Goal: Information Seeking & Learning: Learn about a topic

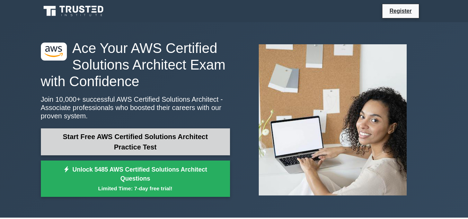
click at [163, 139] on link "Start Free AWS Certified Solutions Architect Practice Test" at bounding box center [135, 142] width 189 height 27
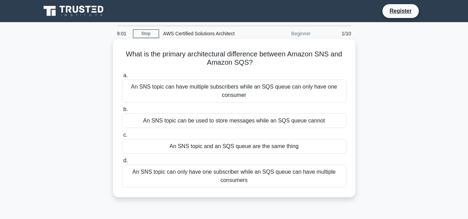
click at [216, 150] on div "An SNS topic and an SQS queue are the same thing" at bounding box center [234, 146] width 225 height 15
click at [122, 138] on input "c. An SNS topic and an SQS queue are the same thing" at bounding box center [122, 135] width 0 height 5
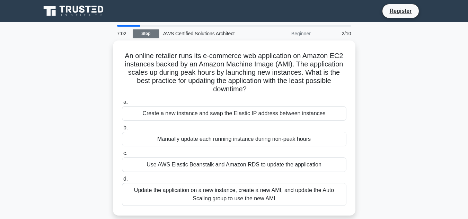
click at [151, 34] on link "Stop" at bounding box center [146, 33] width 26 height 9
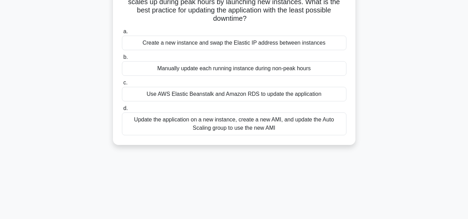
scroll to position [69, 0]
click at [228, 128] on div "Update the application on a new instance, create a new AMI, and update the Auto…" at bounding box center [234, 123] width 225 height 23
click at [122, 111] on input "d. Update the application on a new instance, create a new AMI, and update the A…" at bounding box center [122, 108] width 0 height 5
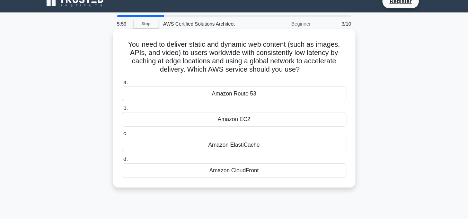
scroll to position [0, 0]
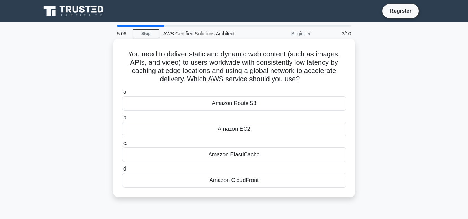
click at [211, 182] on div "Amazon CloudFront" at bounding box center [234, 180] width 225 height 15
click at [122, 172] on input "d. Amazon CloudFront" at bounding box center [122, 169] width 0 height 5
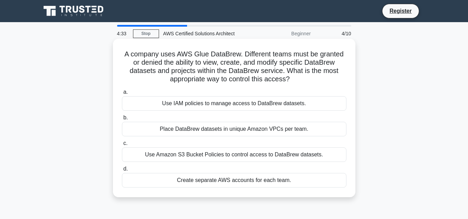
click at [187, 129] on div "Place DataBrew datasets in unique Amazon VPCs per team." at bounding box center [234, 129] width 225 height 15
click at [122, 120] on input "b. Place DataBrew datasets in unique Amazon VPCs per team." at bounding box center [122, 118] width 0 height 5
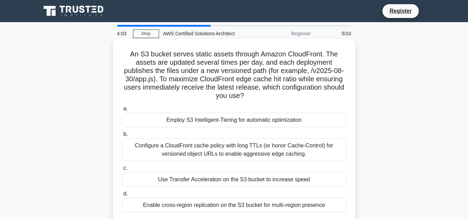
scroll to position [35, 0]
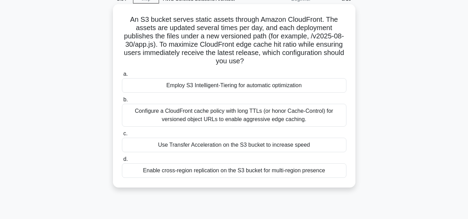
click at [201, 114] on div "Configure a CloudFront cache policy with long TTLs (or honor Cache-Control) for…" at bounding box center [234, 115] width 225 height 23
click at [122, 102] on input "b. Configure a CloudFront cache policy with long TTLs (or honor Cache-Control) …" at bounding box center [122, 100] width 0 height 5
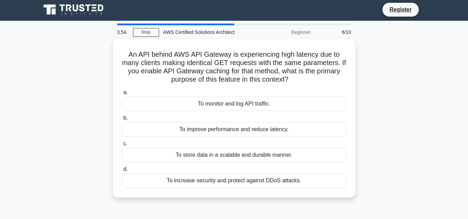
scroll to position [0, 0]
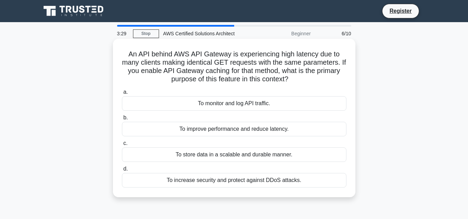
click at [189, 103] on div "To monitor and log API traffic." at bounding box center [234, 103] width 225 height 15
click at [122, 95] on input "a. To monitor and log API traffic." at bounding box center [122, 92] width 0 height 5
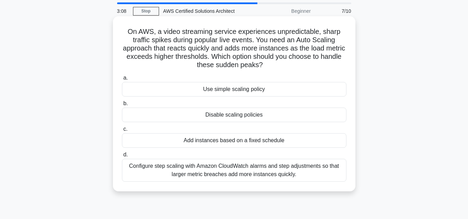
scroll to position [35, 0]
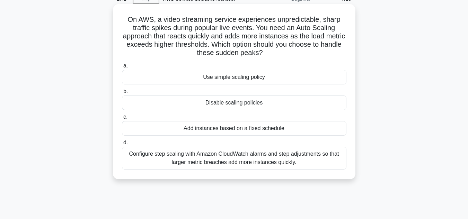
click at [194, 160] on div "Configure step scaling with Amazon CloudWatch alarms and step adjustments so th…" at bounding box center [234, 158] width 225 height 23
click at [122, 145] on input "d. Configure step scaling with Amazon CloudWatch alarms and step adjustments so…" at bounding box center [122, 143] width 0 height 5
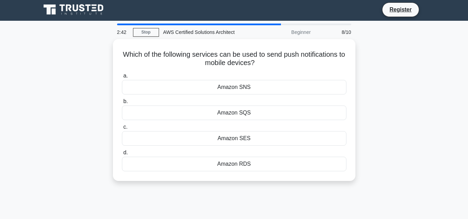
scroll to position [0, 0]
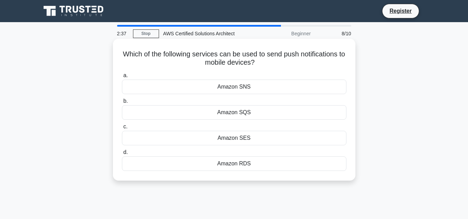
click at [231, 86] on div "Amazon SNS" at bounding box center [234, 87] width 225 height 15
click at [122, 78] on input "a. Amazon SNS" at bounding box center [122, 76] width 0 height 5
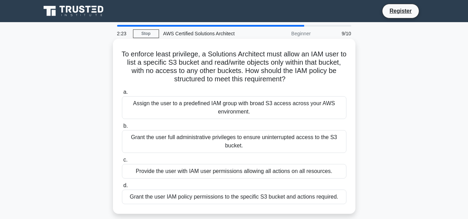
scroll to position [35, 0]
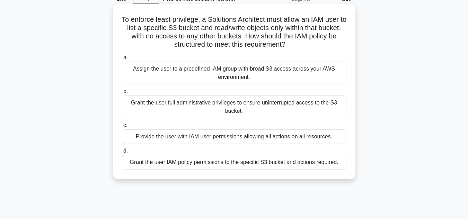
click at [232, 166] on div "Grant the user IAM policy permissions to the specific S3 bucket and actions req…" at bounding box center [234, 162] width 225 height 15
click at [122, 154] on input "d. Grant the user IAM policy permissions to the specific S3 bucket and actions …" at bounding box center [122, 151] width 0 height 5
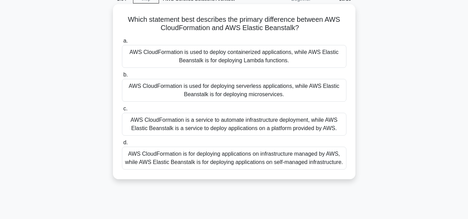
click at [261, 132] on div "AWS CloudFormation is a service to automate infrastructure deployment, while AW…" at bounding box center [234, 124] width 225 height 23
click at [122, 111] on input "c. AWS CloudFormation is a service to automate infrastructure deployment, while…" at bounding box center [122, 109] width 0 height 5
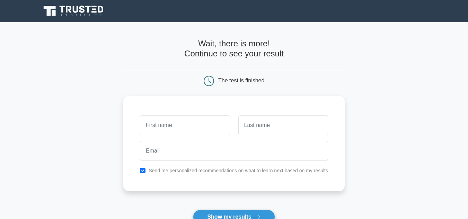
scroll to position [129, 0]
type input "Aparna"
click at [302, 122] on input "text" at bounding box center [284, 125] width 90 height 20
type input "Arigi"
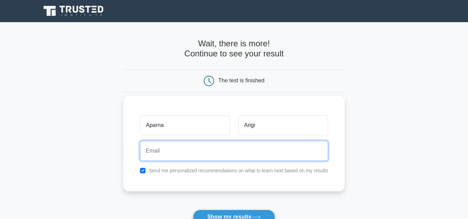
click at [237, 153] on input "email" at bounding box center [234, 151] width 188 height 20
type input "arigiaparna@gmail.com"
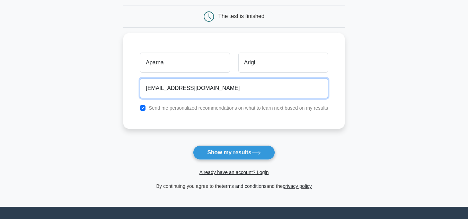
scroll to position [69, 0]
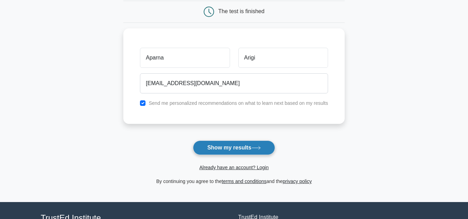
click at [236, 148] on button "Show my results" at bounding box center [234, 148] width 82 height 15
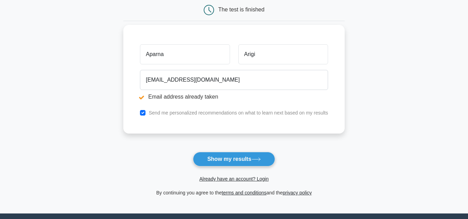
scroll to position [104, 0]
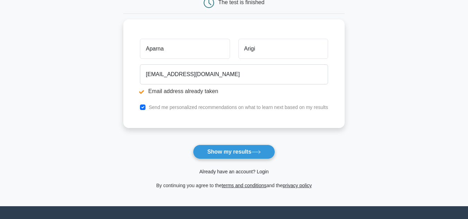
click at [247, 173] on link "Already have an account? Login" at bounding box center [233, 172] width 69 height 6
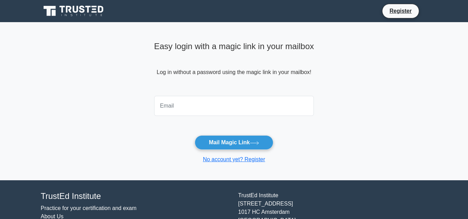
click at [182, 101] on input "email" at bounding box center [234, 106] width 160 height 20
type input "arigiaparna@gmail.com"
click at [195, 136] on button "Mail Magic Link" at bounding box center [234, 143] width 79 height 15
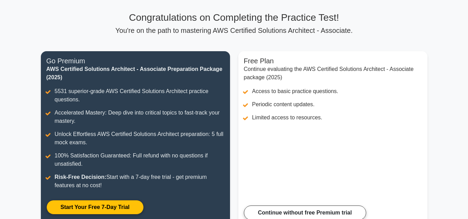
scroll to position [169, 0]
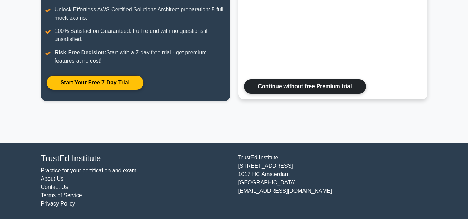
click at [266, 86] on link "Continue without free Premium trial" at bounding box center [305, 86] width 122 height 15
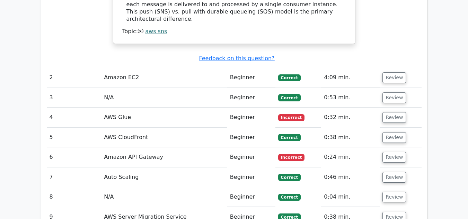
scroll to position [867, 0]
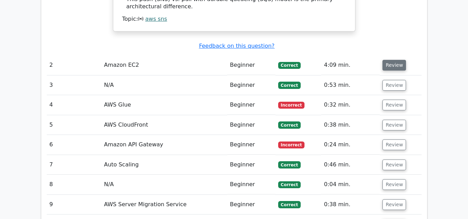
click at [386, 60] on button "Review" at bounding box center [395, 65] width 24 height 11
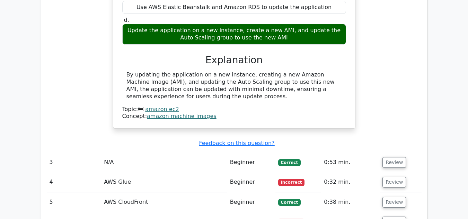
scroll to position [1110, 0]
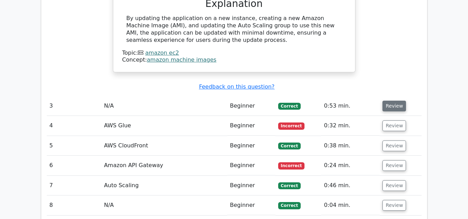
click at [385, 101] on button "Review" at bounding box center [395, 106] width 24 height 11
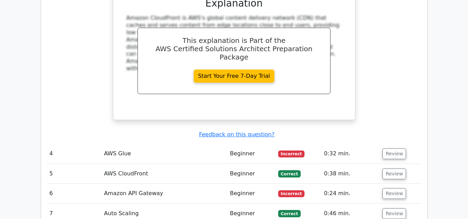
scroll to position [1387, 0]
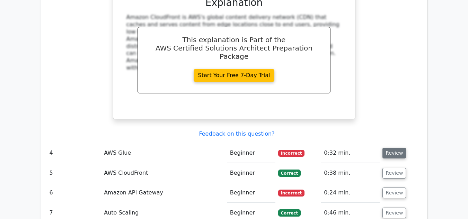
click at [388, 148] on button "Review" at bounding box center [395, 153] width 24 height 11
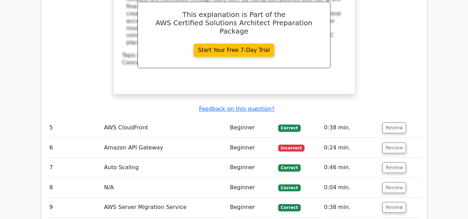
scroll to position [1734, 0]
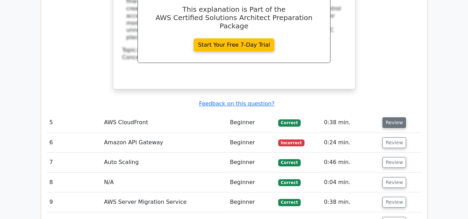
click at [389, 118] on button "Review" at bounding box center [395, 123] width 24 height 11
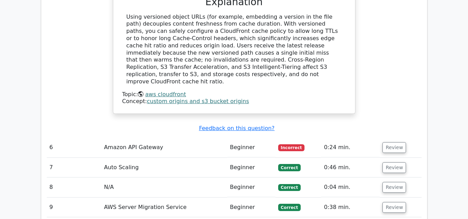
scroll to position [2046, 0]
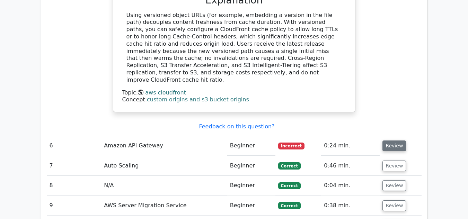
click at [383, 141] on button "Review" at bounding box center [395, 146] width 24 height 11
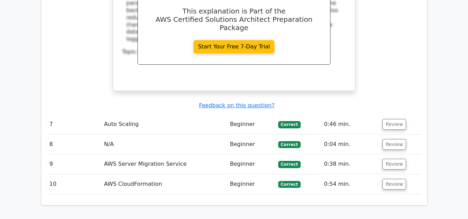
scroll to position [2392, 0]
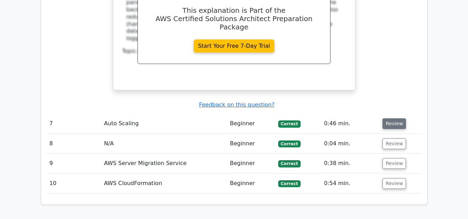
click at [383, 119] on button "Review" at bounding box center [395, 124] width 24 height 11
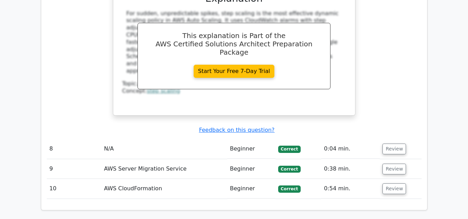
scroll to position [2704, 0]
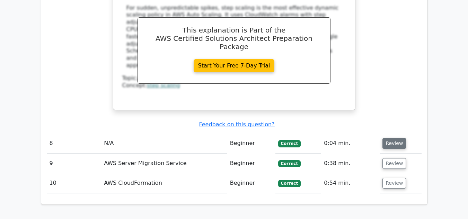
click at [390, 138] on button "Review" at bounding box center [395, 143] width 24 height 11
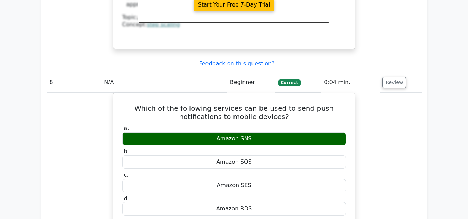
scroll to position [2843, 0]
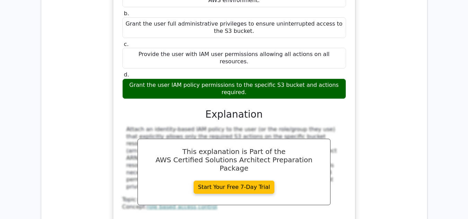
scroll to position [3155, 0]
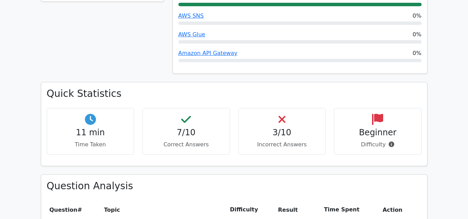
scroll to position [451, 0]
